Goal: Task Accomplishment & Management: Manage account settings

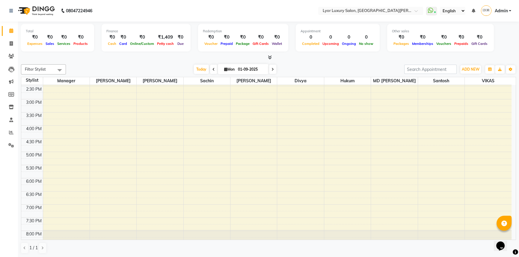
scroll to position [186, 0]
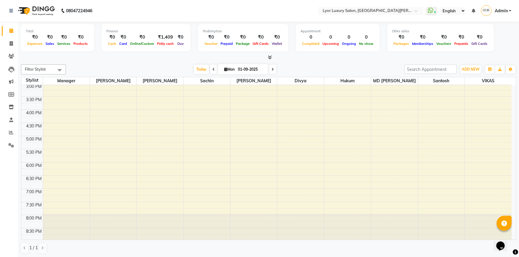
drag, startPoint x: 517, startPoint y: 219, endPoint x: 517, endPoint y: 192, distance: 27.0
click at [517, 194] on div "Total ₹0 Expenses ₹0 Sales ₹0 Services ₹0 Products Finance ₹0 Cash ₹0 Card ₹0 O…" at bounding box center [268, 140] width 501 height 236
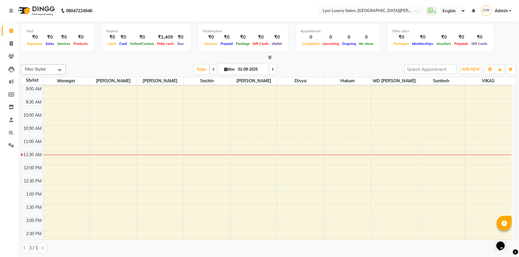
scroll to position [0, 0]
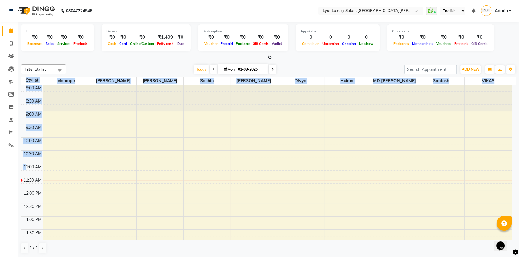
drag, startPoint x: 21, startPoint y: 180, endPoint x: 24, endPoint y: 169, distance: 11.0
click at [24, 169] on div "Total ₹0 Expenses ₹0 Sales ₹0 Services ₹0 Products Finance ₹0 Cash ₹0 Card ₹0 O…" at bounding box center [268, 140] width 501 height 236
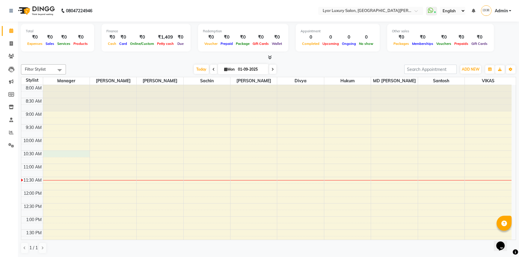
click at [89, 152] on div "8:00 AM 8:30 AM 9:00 AM 9:30 AM 10:00 AM 10:30 AM 11:00 AM 11:30 AM 12:00 PM 12…" at bounding box center [266, 256] width 490 height 342
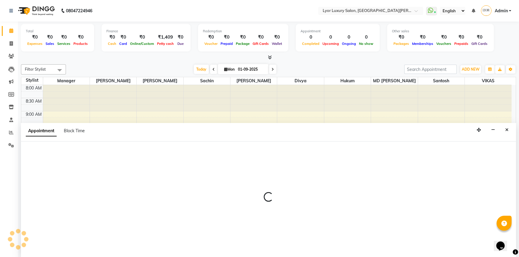
select select "30451"
select select "630"
select select "tentative"
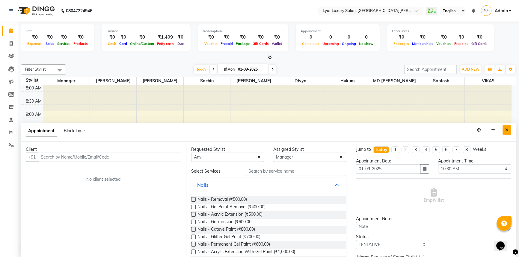
click at [505, 131] on button "Close" at bounding box center [506, 129] width 9 height 9
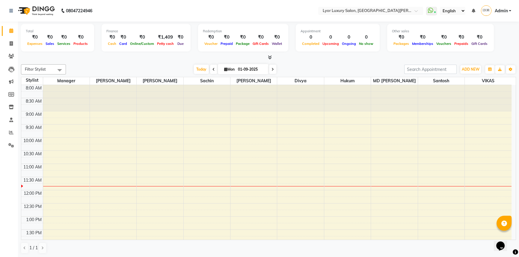
scroll to position [135, 0]
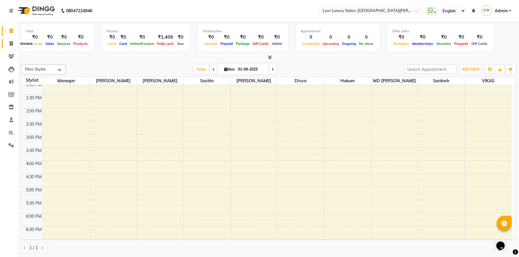
click at [8, 42] on span at bounding box center [11, 43] width 10 height 7
select select "service"
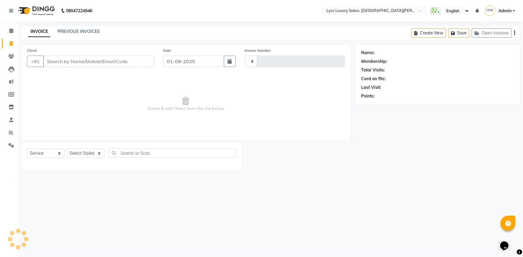
type input "1148"
select select "6597"
select select "P"
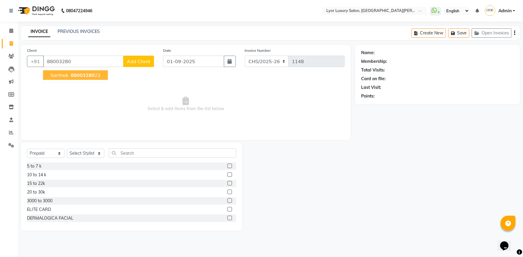
click at [87, 76] on span "88003280" at bounding box center [83, 75] width 24 height 6
type input "8800328022"
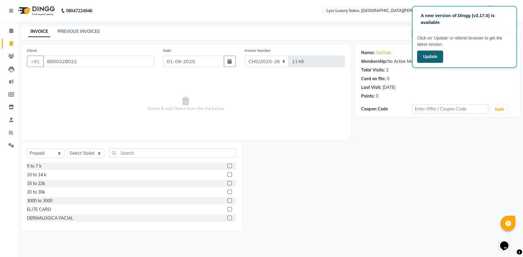
click at [423, 57] on button "Update" at bounding box center [430, 57] width 26 height 12
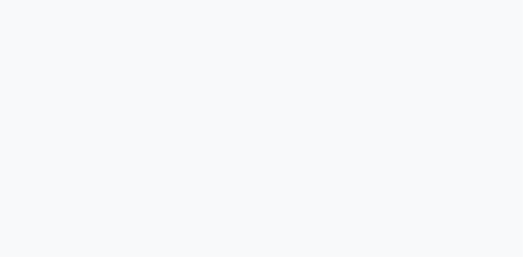
select select "service"
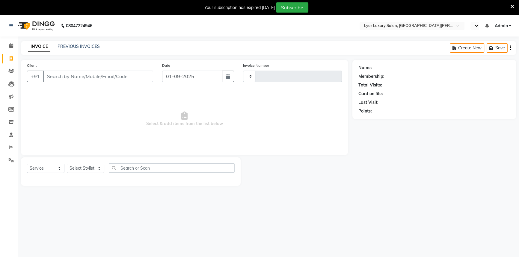
type input "1148"
select select "en"
select select "6597"
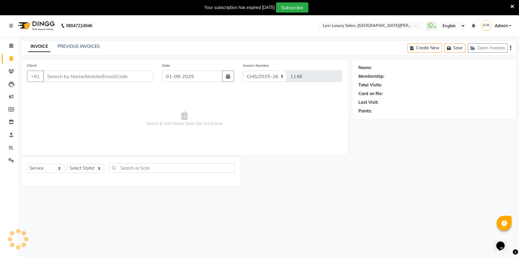
select select "P"
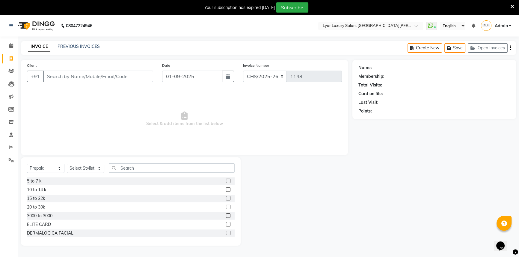
click at [515, 8] on div "Your subscription has expired 2 days ago Subscribe" at bounding box center [259, 7] width 519 height 15
click at [513, 7] on icon at bounding box center [512, 6] width 4 height 5
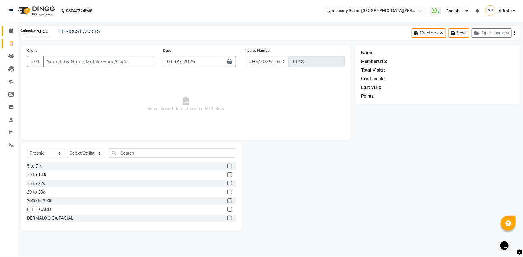
click at [10, 30] on icon at bounding box center [11, 30] width 4 height 4
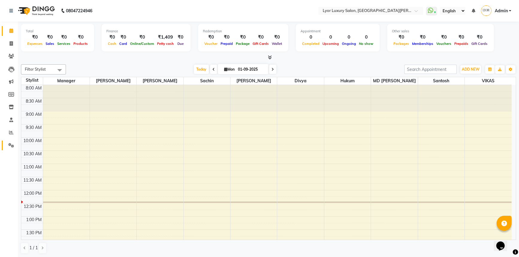
click at [10, 150] on link "Settings" at bounding box center [9, 146] width 14 height 10
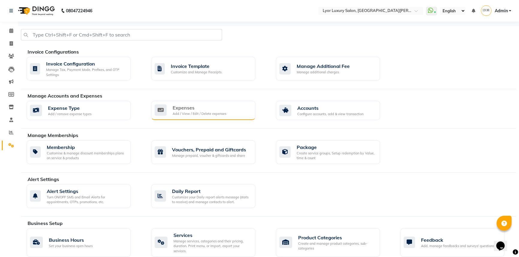
click at [205, 111] on div "Expenses" at bounding box center [199, 107] width 54 height 7
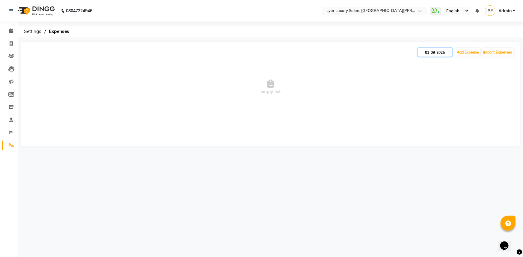
click at [443, 54] on input "01-09-2025" at bounding box center [434, 52] width 34 height 8
select select "9"
select select "2025"
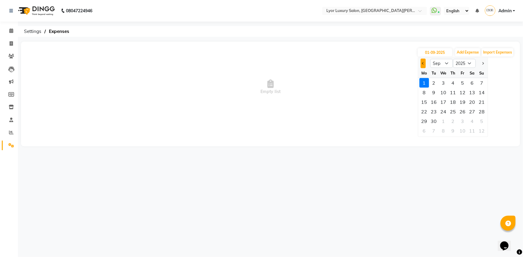
click at [423, 65] on button "Previous month" at bounding box center [422, 64] width 5 height 10
select select "8"
click at [479, 122] on div "31" at bounding box center [482, 121] width 10 height 10
type input "31-08-2025"
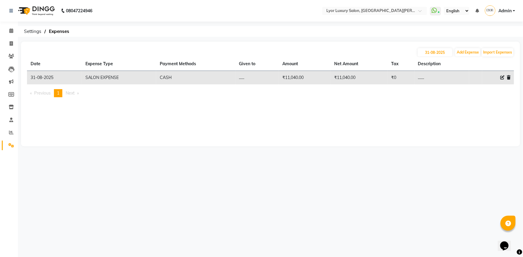
click at [499, 78] on div at bounding box center [497, 78] width 25 height 6
click at [500, 78] on icon at bounding box center [502, 77] width 4 height 4
select select "8613"
select select "1"
select select "3745"
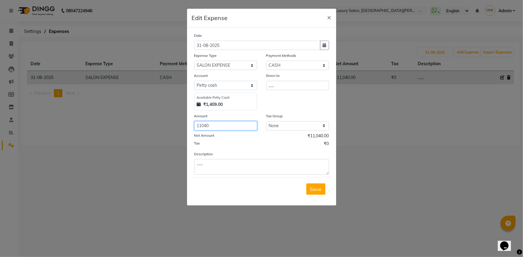
click at [221, 125] on input "11040" at bounding box center [225, 125] width 63 height 9
type input "1"
type input "1409"
click at [313, 190] on span "Save" at bounding box center [315, 189] width 11 height 6
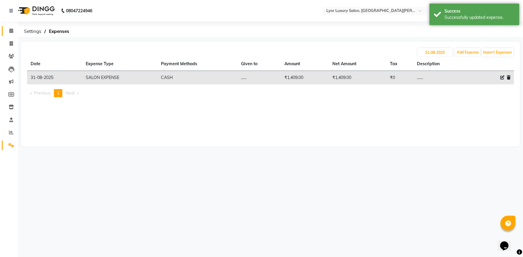
click at [11, 26] on link "Calendar" at bounding box center [9, 31] width 14 height 10
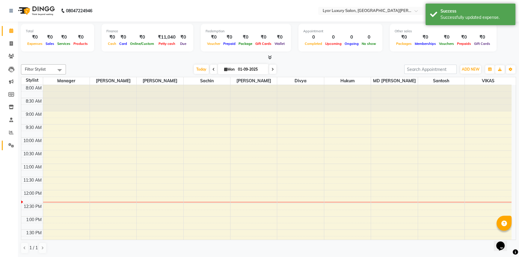
click at [14, 146] on span at bounding box center [11, 145] width 10 height 7
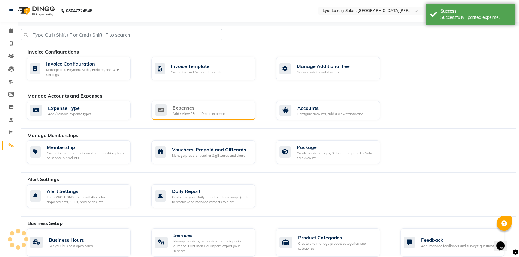
click at [198, 117] on div "Expenses Add / View / Edit / Delete expenses" at bounding box center [203, 110] width 104 height 19
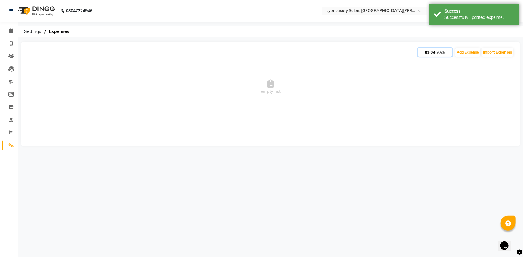
click at [444, 52] on input "01-09-2025" at bounding box center [434, 52] width 34 height 8
select select "9"
select select "2025"
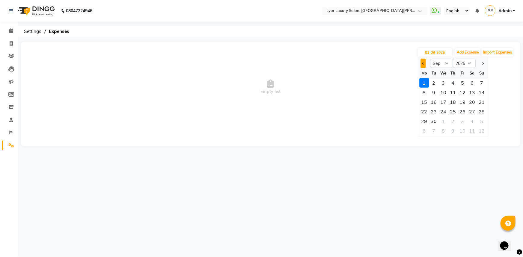
click at [420, 62] on button "Previous month" at bounding box center [422, 64] width 5 height 10
select select "8"
click at [483, 124] on div "31" at bounding box center [482, 121] width 10 height 10
type input "31-08-2025"
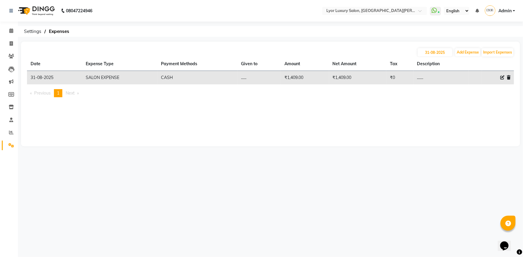
click at [503, 80] on span at bounding box center [502, 78] width 4 height 6
select select "8613"
select select "1"
select select "3745"
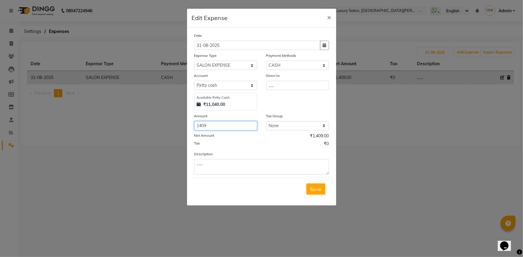
click at [213, 126] on input "1409" at bounding box center [225, 125] width 63 height 9
type input "1"
type input "11040"
click at [322, 193] on button "Save" at bounding box center [315, 189] width 19 height 11
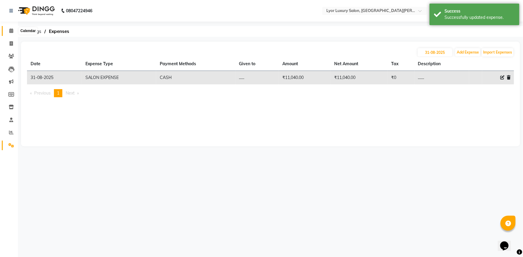
click at [7, 32] on span at bounding box center [11, 31] width 10 height 7
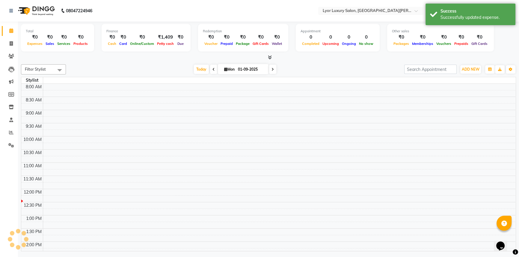
scroll to position [105, 0]
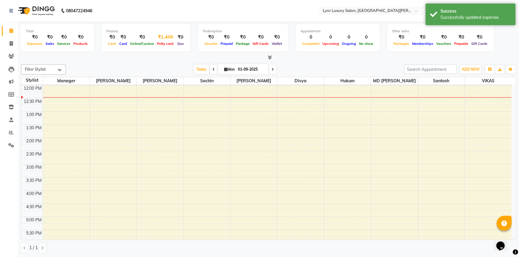
click at [165, 43] on span "Petty cash" at bounding box center [165, 44] width 20 height 4
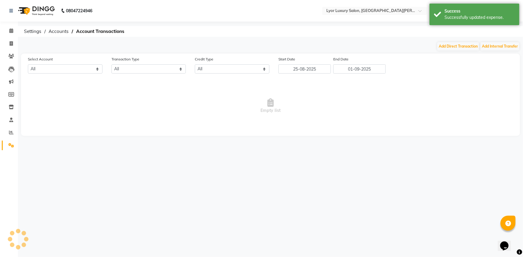
select select "3745"
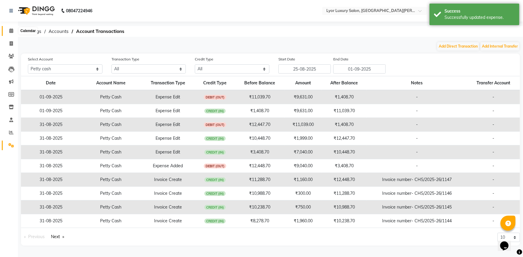
click at [11, 30] on icon at bounding box center [11, 30] width 4 height 4
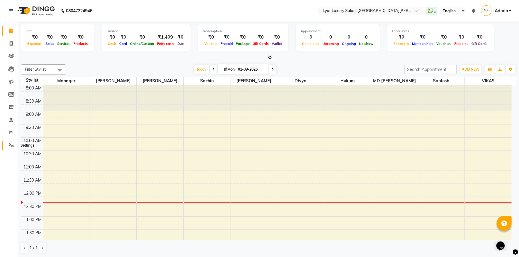
click at [8, 143] on icon at bounding box center [11, 145] width 6 height 4
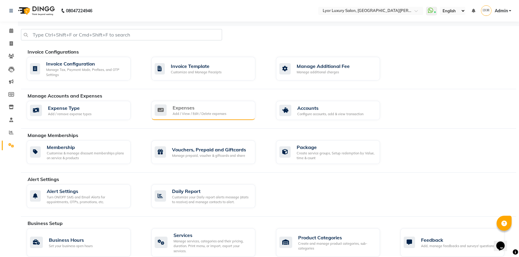
click at [187, 112] on div "Add / View / Edit / Delete expenses" at bounding box center [199, 113] width 54 height 5
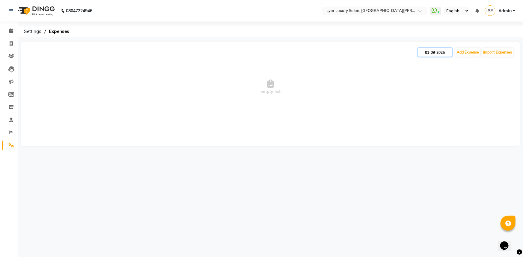
click at [443, 55] on input "01-09-2025" at bounding box center [434, 52] width 34 height 8
select select "9"
select select "2025"
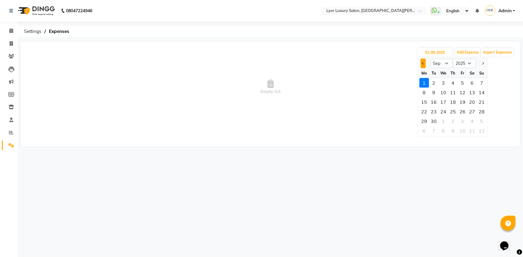
click at [422, 62] on button "Previous month" at bounding box center [422, 64] width 5 height 10
select select "8"
click at [483, 122] on div "31" at bounding box center [482, 121] width 10 height 10
type input "31-08-2025"
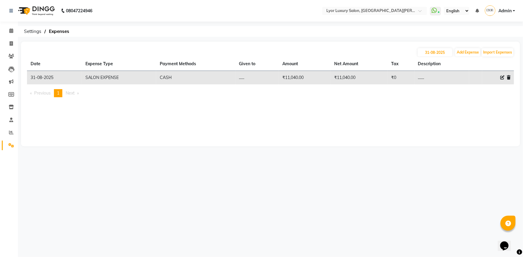
click at [501, 76] on icon at bounding box center [502, 77] width 4 height 4
select select "8613"
select select "1"
select select "3745"
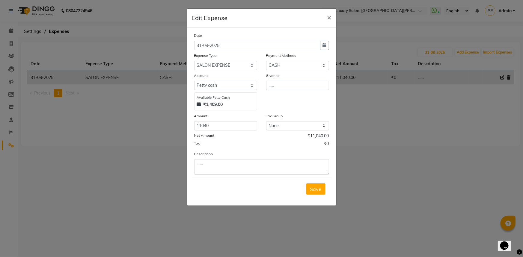
click at [225, 131] on div "Date 31-08-2025 Expense Type Select Advance Salary Bank charges Car maintenance…" at bounding box center [261, 103] width 135 height 143
click at [229, 130] on input "11040" at bounding box center [225, 125] width 63 height 9
click at [319, 188] on span "Save" at bounding box center [315, 189] width 11 height 6
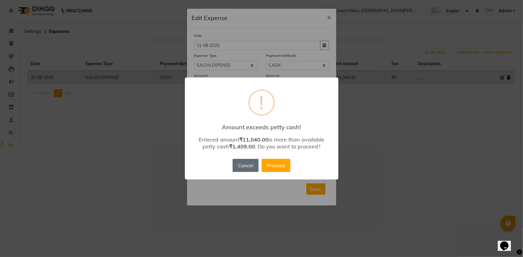
click at [249, 165] on button "Cancel" at bounding box center [245, 165] width 26 height 13
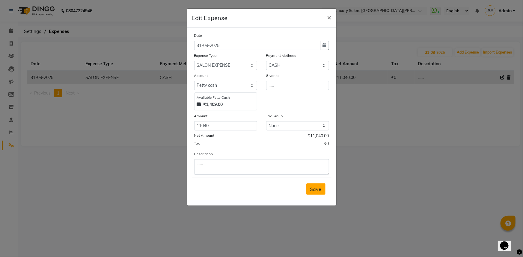
click at [314, 194] on button "Save" at bounding box center [315, 189] width 19 height 11
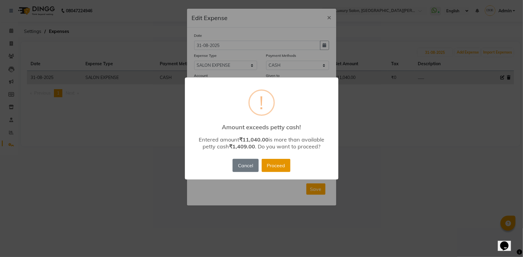
click at [276, 162] on button "Proceed" at bounding box center [275, 165] width 29 height 13
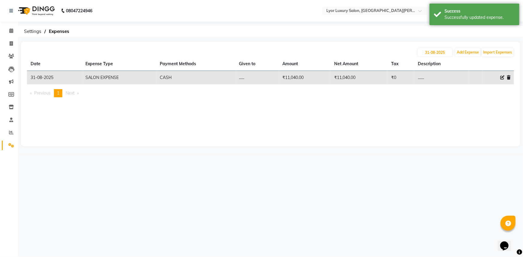
click at [500, 78] on icon at bounding box center [502, 77] width 4 height 4
select select "8613"
select select "1"
select select "3745"
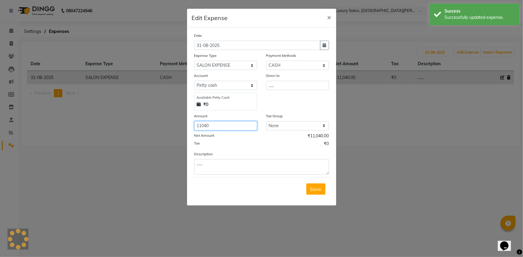
click at [233, 124] on input "11040" at bounding box center [225, 125] width 63 height 9
type input "1"
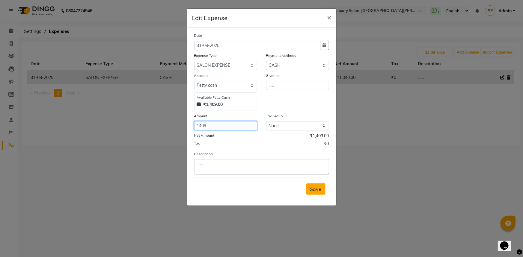
type input "1409"
click at [321, 188] on span "Save" at bounding box center [315, 189] width 11 height 6
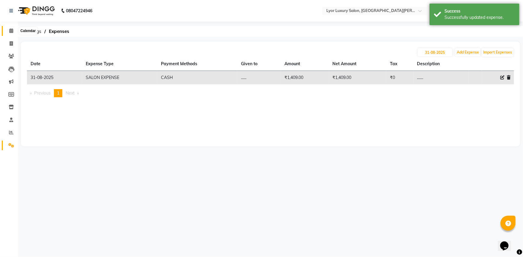
click at [11, 30] on icon at bounding box center [11, 30] width 4 height 4
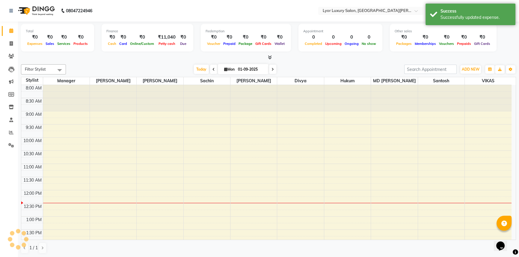
scroll to position [105, 0]
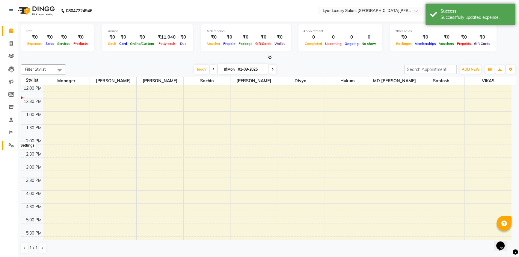
click at [11, 145] on icon at bounding box center [11, 145] width 6 height 4
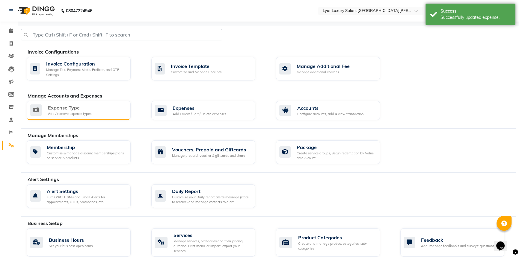
click at [110, 112] on div "Expense Type Add / remove expense types" at bounding box center [78, 110] width 96 height 12
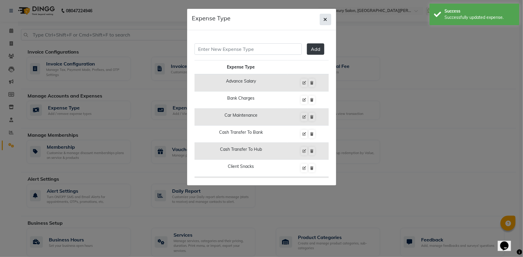
click at [322, 20] on button "button" at bounding box center [324, 19] width 11 height 11
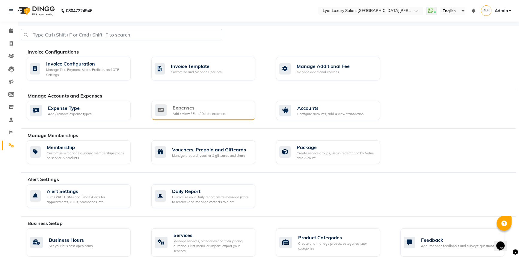
click at [208, 102] on div "Expenses Add / View / Edit / Delete expenses" at bounding box center [203, 110] width 104 height 19
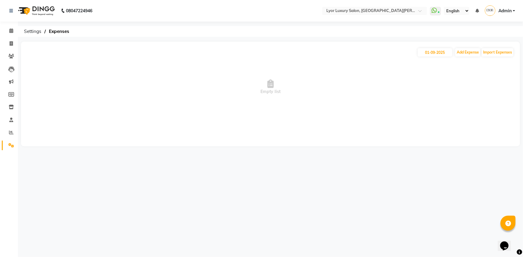
click at [429, 58] on span "Empty list" at bounding box center [270, 87] width 487 height 60
click at [434, 54] on input "01-09-2025" at bounding box center [434, 52] width 34 height 8
select select "9"
select select "2025"
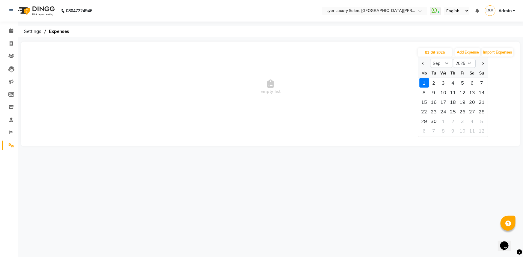
click at [419, 65] on div at bounding box center [424, 64] width 12 height 10
click at [423, 65] on button "Previous month" at bounding box center [422, 64] width 5 height 10
select select "8"
click at [482, 123] on div "31" at bounding box center [482, 121] width 10 height 10
type input "31-08-2025"
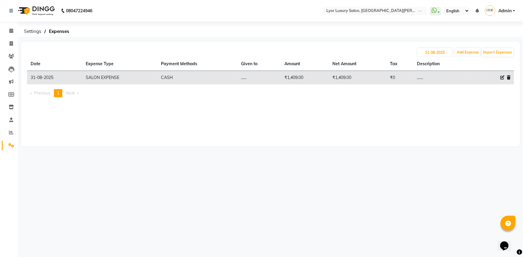
click at [502, 78] on icon at bounding box center [502, 77] width 4 height 4
select select "8613"
select select "1"
select select "3745"
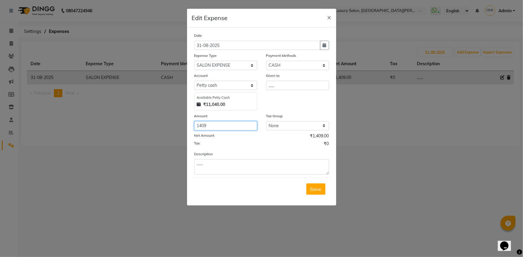
click at [225, 127] on input "1409" at bounding box center [225, 125] width 63 height 9
type input "11040"
click at [310, 190] on button "Save" at bounding box center [315, 189] width 19 height 11
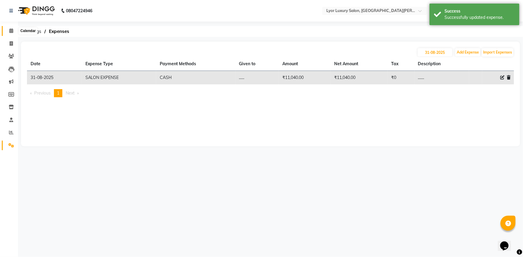
click at [10, 31] on icon at bounding box center [11, 30] width 4 height 4
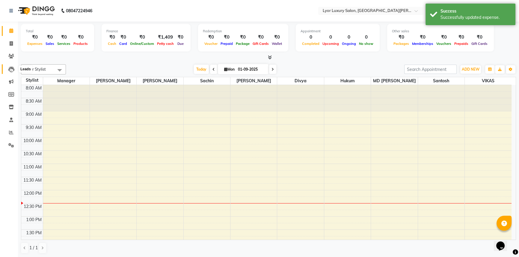
click at [9, 69] on icon at bounding box center [11, 69] width 6 height 6
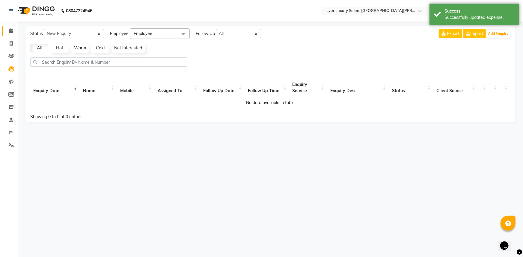
click at [10, 27] on link "Calendar" at bounding box center [9, 31] width 14 height 10
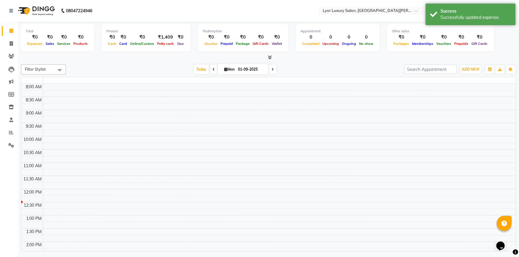
scroll to position [105, 0]
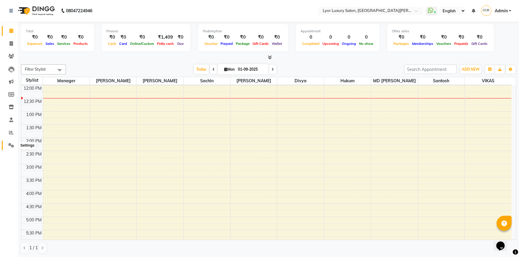
click at [10, 145] on icon at bounding box center [11, 145] width 6 height 4
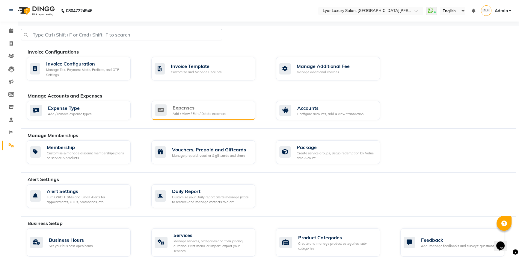
click at [201, 112] on div "Add / View / Edit / Delete expenses" at bounding box center [199, 113] width 54 height 5
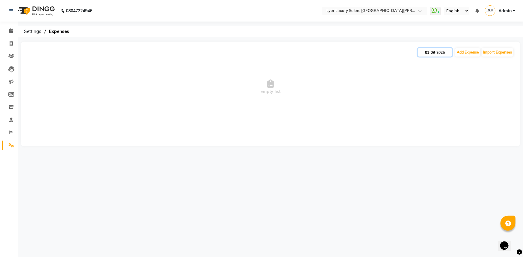
click at [446, 53] on input "01-09-2025" at bounding box center [434, 52] width 34 height 8
select select "9"
select select "2025"
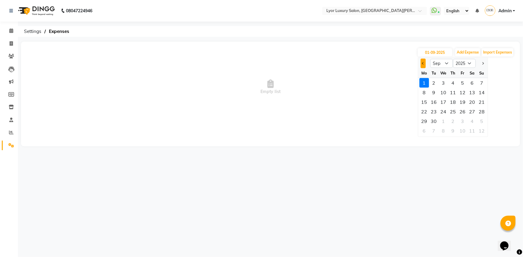
click at [423, 63] on span "Previous month" at bounding box center [423, 63] width 2 height 2
select select "8"
click at [481, 120] on div "31" at bounding box center [482, 121] width 10 height 10
type input "31-08-2025"
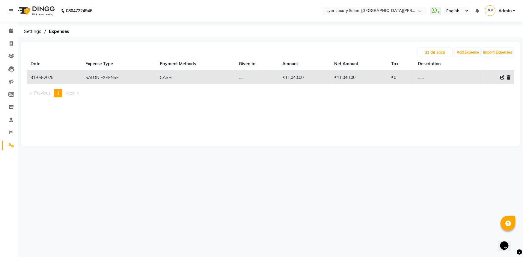
click at [501, 80] on icon at bounding box center [502, 77] width 4 height 4
select select "8613"
select select "1"
select select "3745"
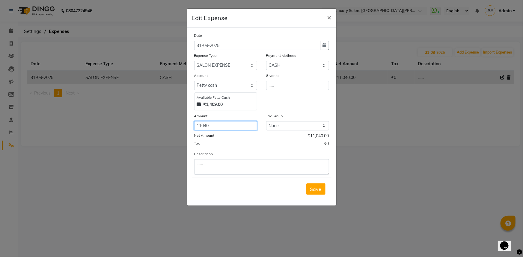
click at [213, 127] on input "11040" at bounding box center [225, 125] width 63 height 9
type input "1"
type input "1409"
click at [312, 192] on span "Save" at bounding box center [315, 189] width 11 height 6
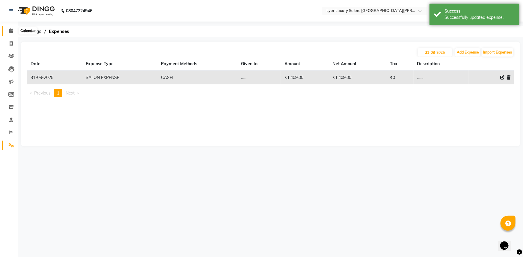
click at [13, 29] on span at bounding box center [11, 31] width 10 height 7
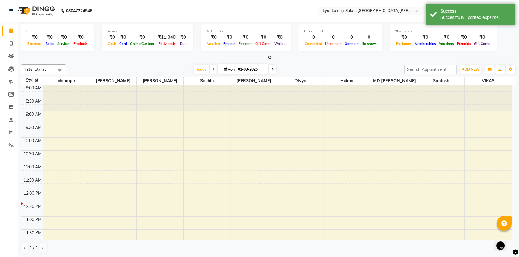
click at [8, 140] on li "Settings" at bounding box center [9, 145] width 18 height 13
click at [8, 143] on span at bounding box center [11, 145] width 10 height 7
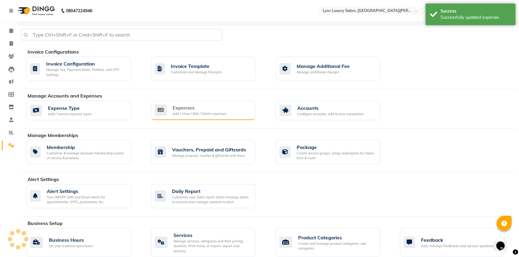
click at [169, 108] on div "Expenses Add / View / Edit / Delete expenses" at bounding box center [203, 110] width 96 height 12
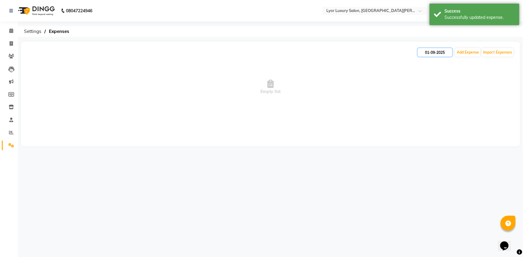
click at [442, 54] on input "01-09-2025" at bounding box center [434, 52] width 34 height 8
select select "9"
select select "2025"
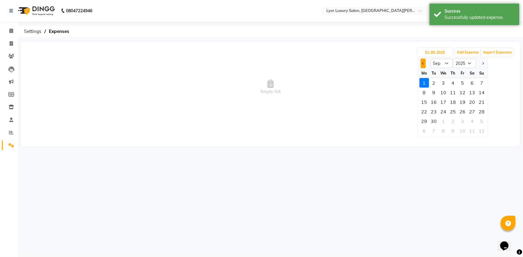
click at [422, 65] on button "Previous month" at bounding box center [422, 64] width 5 height 10
select select "8"
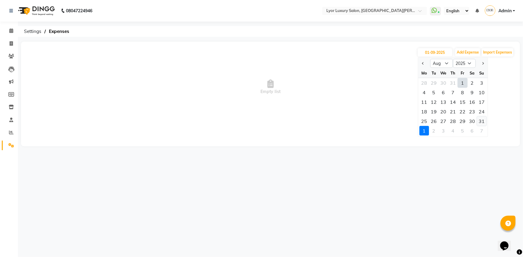
click at [480, 122] on div "31" at bounding box center [482, 121] width 10 height 10
type input "31-08-2025"
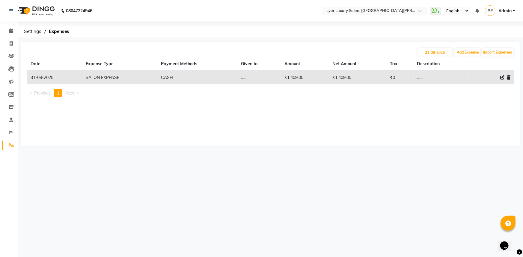
click at [502, 78] on icon at bounding box center [502, 77] width 4 height 4
select select "8613"
select select "1"
select select "3745"
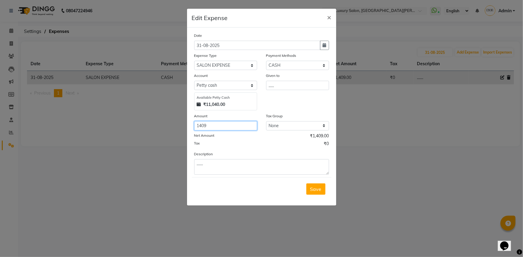
click at [232, 126] on input "1409" at bounding box center [225, 125] width 63 height 9
type input "1"
type input "11040"
click at [319, 193] on button "Save" at bounding box center [315, 189] width 19 height 11
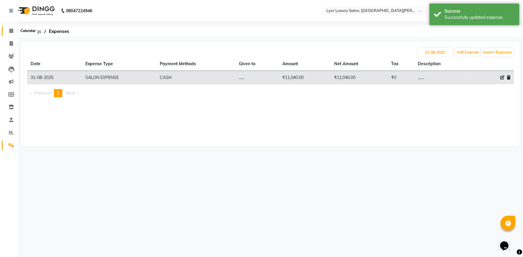
click at [9, 31] on icon at bounding box center [11, 30] width 4 height 4
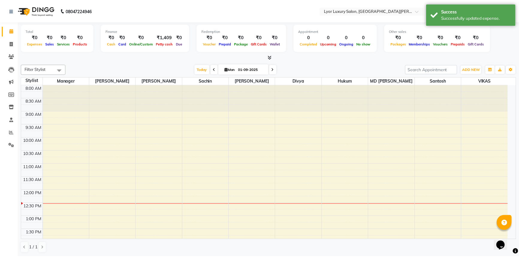
scroll to position [105, 0]
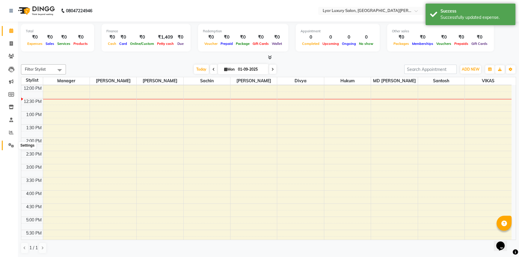
click at [12, 144] on icon at bounding box center [11, 145] width 6 height 4
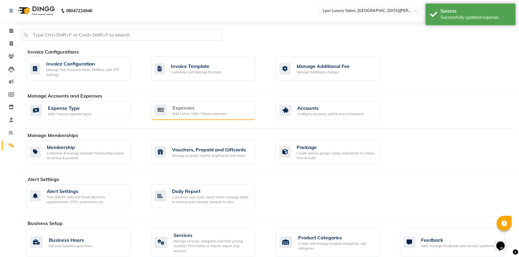
click at [229, 107] on div "Expenses Add / View / Edit / Delete expenses" at bounding box center [203, 110] width 96 height 12
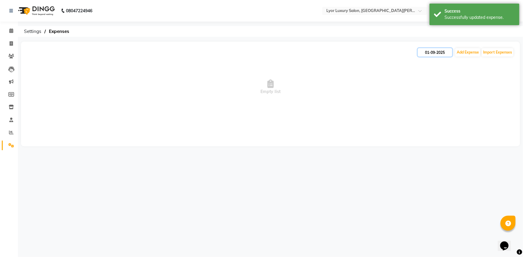
click at [445, 50] on input "01-09-2025" at bounding box center [434, 52] width 34 height 8
select select "9"
select select "2025"
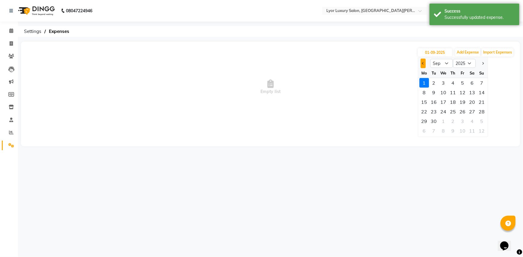
click at [423, 64] on span "Previous month" at bounding box center [423, 63] width 2 height 2
select select "8"
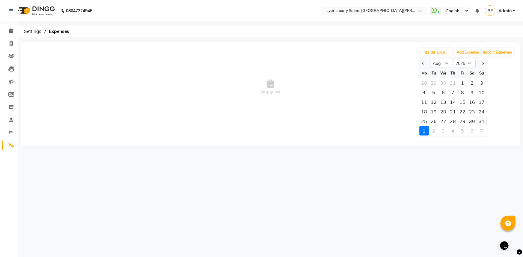
click at [482, 120] on div "31" at bounding box center [482, 121] width 10 height 10
type input "31-08-2025"
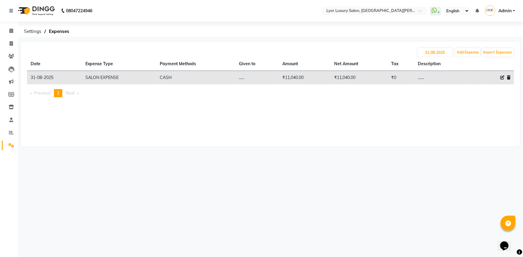
click at [500, 80] on span at bounding box center [502, 78] width 4 height 6
select select "8613"
select select "1"
select select "3745"
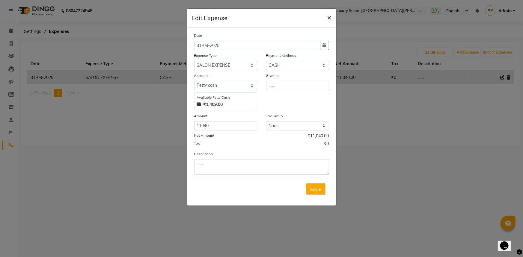
click at [329, 18] on span "×" at bounding box center [329, 17] width 4 height 9
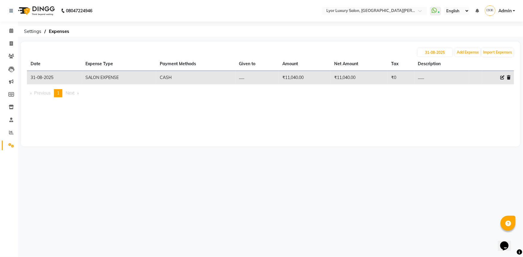
click at [415, 165] on div "08047224946 Select Location × Lyor Luxury Salon, East Patel Nagar WhatsApp Stat…" at bounding box center [261, 128] width 523 height 257
click at [12, 27] on link "Calendar" at bounding box center [9, 31] width 14 height 10
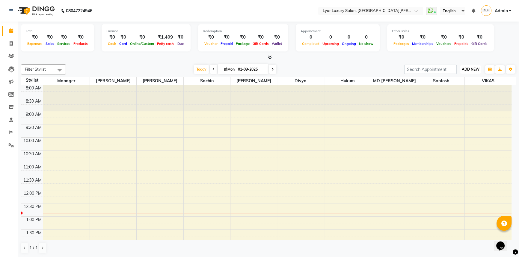
click at [468, 67] on span "ADD NEW" at bounding box center [470, 69] width 18 height 4
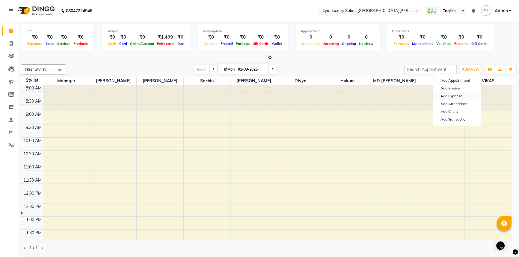
click at [459, 96] on link "Add Expense" at bounding box center [456, 96] width 47 height 8
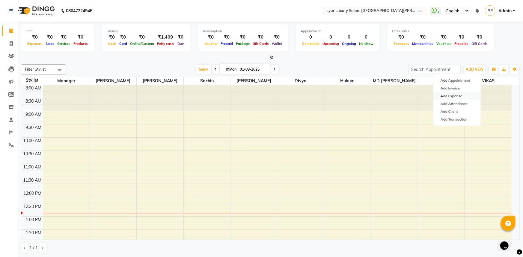
select select "1"
select select "3745"
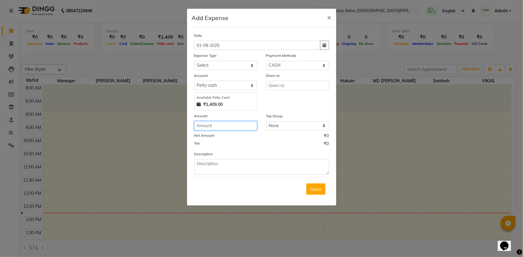
click at [229, 125] on input "number" at bounding box center [225, 125] width 63 height 9
type input "1409"
click at [281, 88] on input "text" at bounding box center [297, 85] width 63 height 9
type input "...."
click at [233, 167] on textarea at bounding box center [261, 167] width 135 height 16
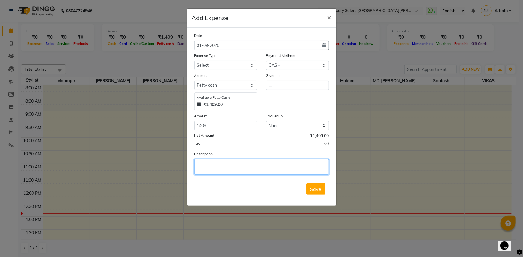
type textarea "...."
click at [251, 66] on select "Select Advance Salary Bank charges Car maintenance Cash transfer to bank Cash t…" at bounding box center [225, 65] width 63 height 9
select select "8613"
click at [194, 61] on select "Select Advance Salary Bank charges Car maintenance Cash transfer to bank Cash t…" at bounding box center [225, 65] width 63 height 9
click at [311, 192] on span "Save" at bounding box center [315, 189] width 11 height 6
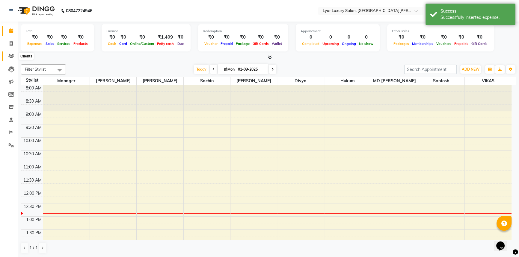
click at [11, 57] on icon at bounding box center [11, 56] width 6 height 4
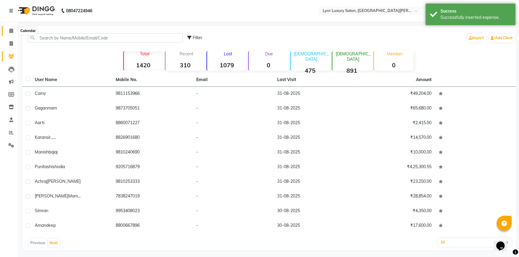
click at [9, 33] on span at bounding box center [11, 31] width 10 height 7
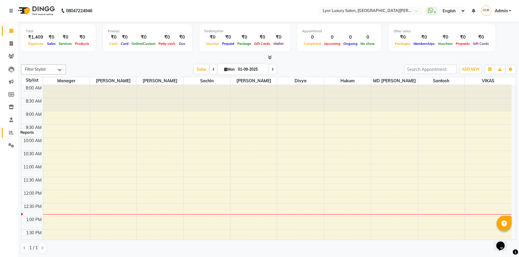
click at [13, 134] on span at bounding box center [11, 132] width 10 height 7
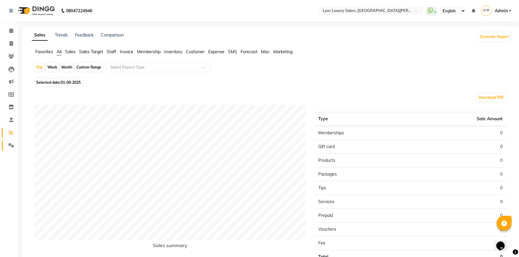
click at [10, 145] on icon at bounding box center [11, 145] width 6 height 4
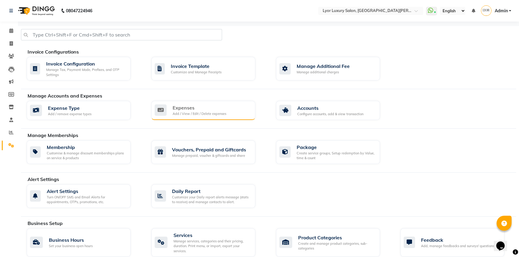
click at [196, 114] on div "Add / View / Edit / Delete expenses" at bounding box center [199, 113] width 54 height 5
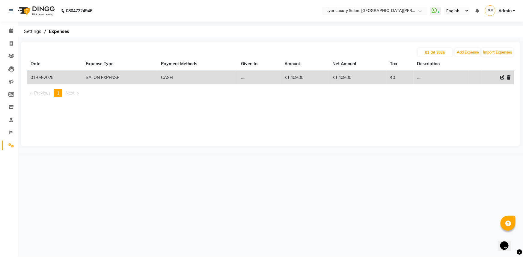
click at [501, 78] on icon at bounding box center [502, 77] width 4 height 4
select select "8613"
select select "1"
select select "3745"
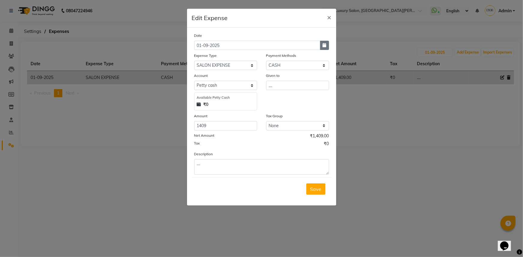
click at [327, 46] on button "button" at bounding box center [324, 45] width 9 height 9
select select "9"
select select "2025"
click at [197, 56] on button "Previous month" at bounding box center [199, 57] width 5 height 10
select select "8"
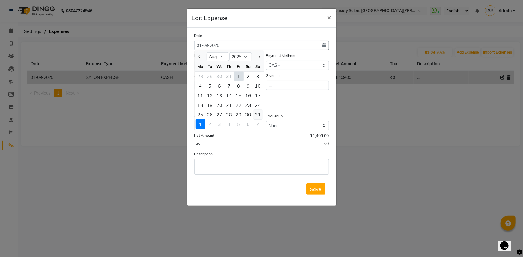
click at [257, 115] on div "31" at bounding box center [258, 115] width 10 height 10
type input "31-08-2025"
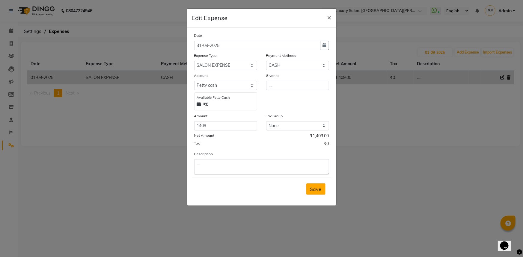
click at [318, 189] on span "Save" at bounding box center [315, 189] width 11 height 6
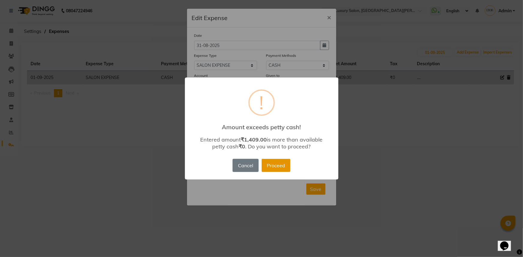
click at [272, 163] on button "Proceed" at bounding box center [275, 165] width 29 height 13
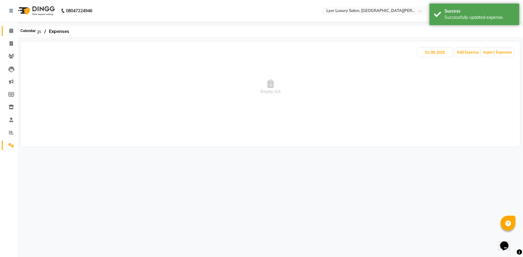
click at [12, 30] on icon at bounding box center [11, 30] width 4 height 4
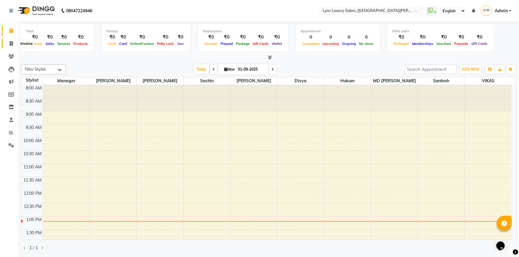
click at [8, 42] on span at bounding box center [11, 43] width 10 height 7
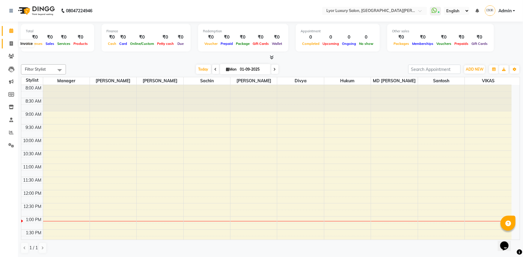
select select "service"
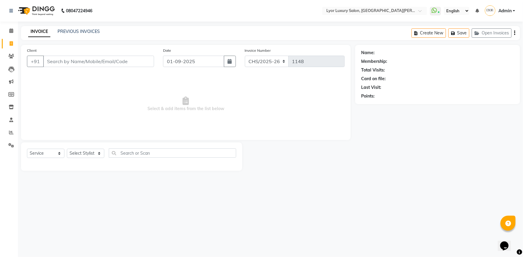
type input "s"
select select "P"
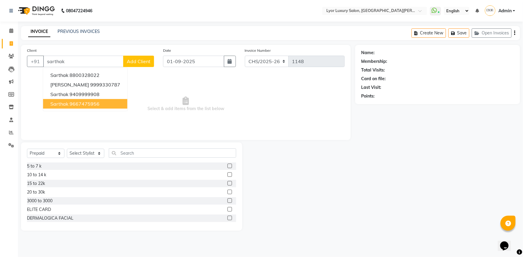
click at [71, 104] on ngb-highlight "9667475956" at bounding box center [84, 104] width 30 height 6
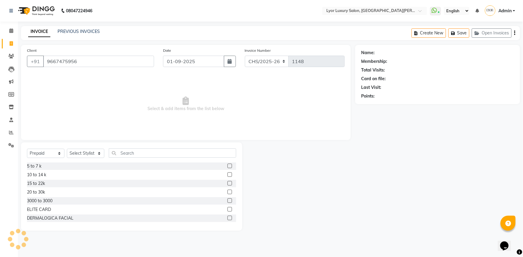
type input "9667475956"
click at [8, 47] on link "Invoice" at bounding box center [9, 44] width 14 height 10
select select "service"
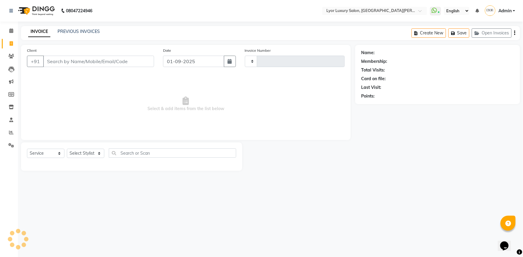
type input "1148"
select select "6597"
select select "P"
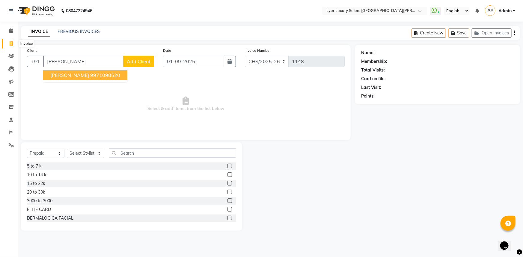
type input "amit gup"
click at [13, 42] on icon at bounding box center [11, 43] width 3 height 4
select select "service"
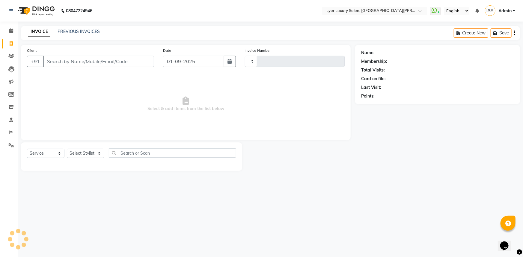
type input "1148"
select select "6597"
select select "P"
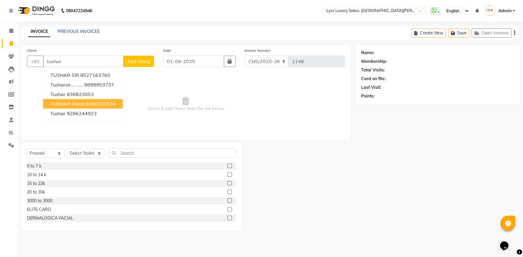
click at [98, 105] on ngb-highlight "8368230534" at bounding box center [101, 104] width 30 height 6
type input "8368230534"
